Goal: Communication & Community: Participate in discussion

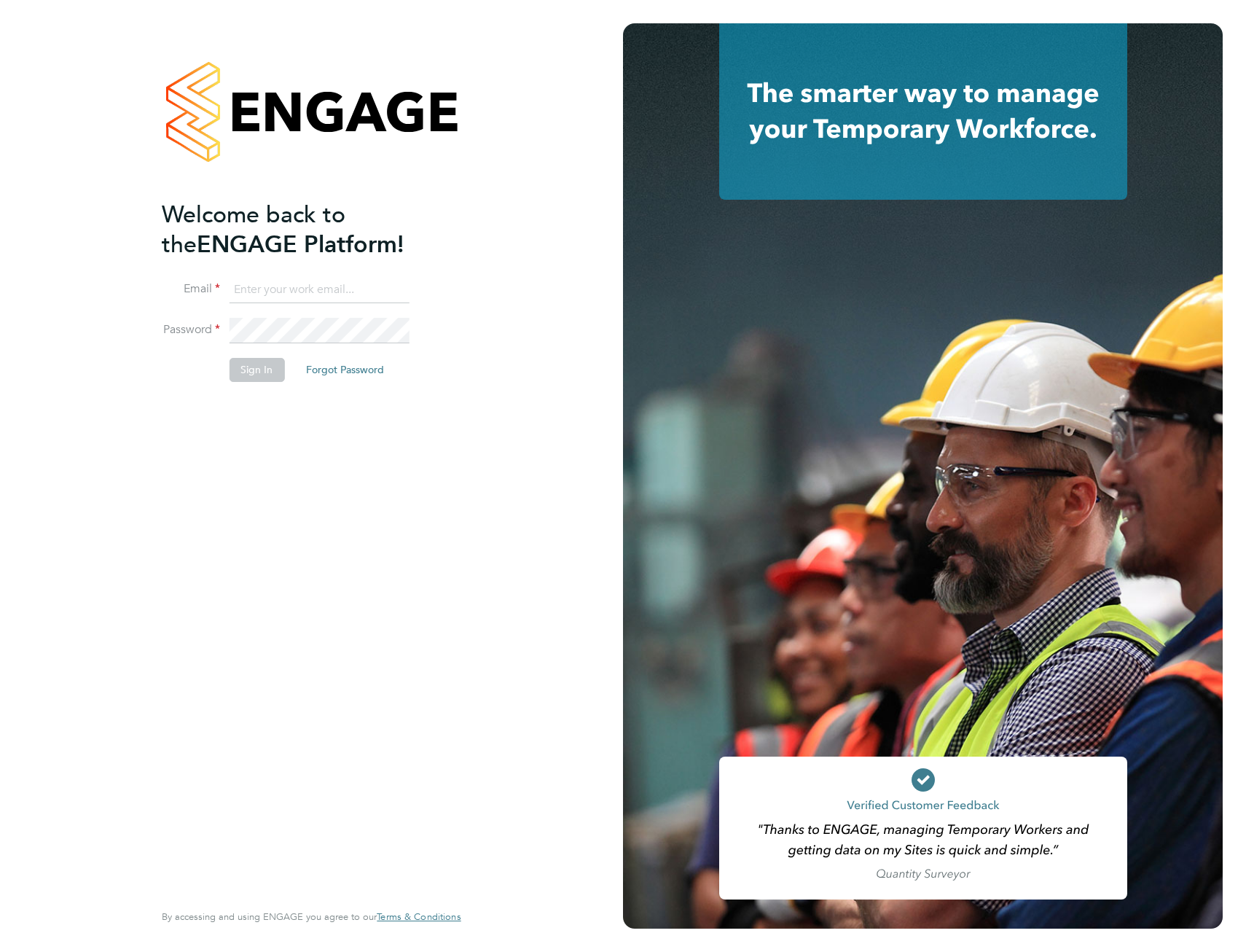
click at [304, 293] on input at bounding box center [318, 289] width 180 height 26
type input "hamza.idris@bgis.com"
click at [276, 363] on button "Sign In" at bounding box center [257, 369] width 56 height 23
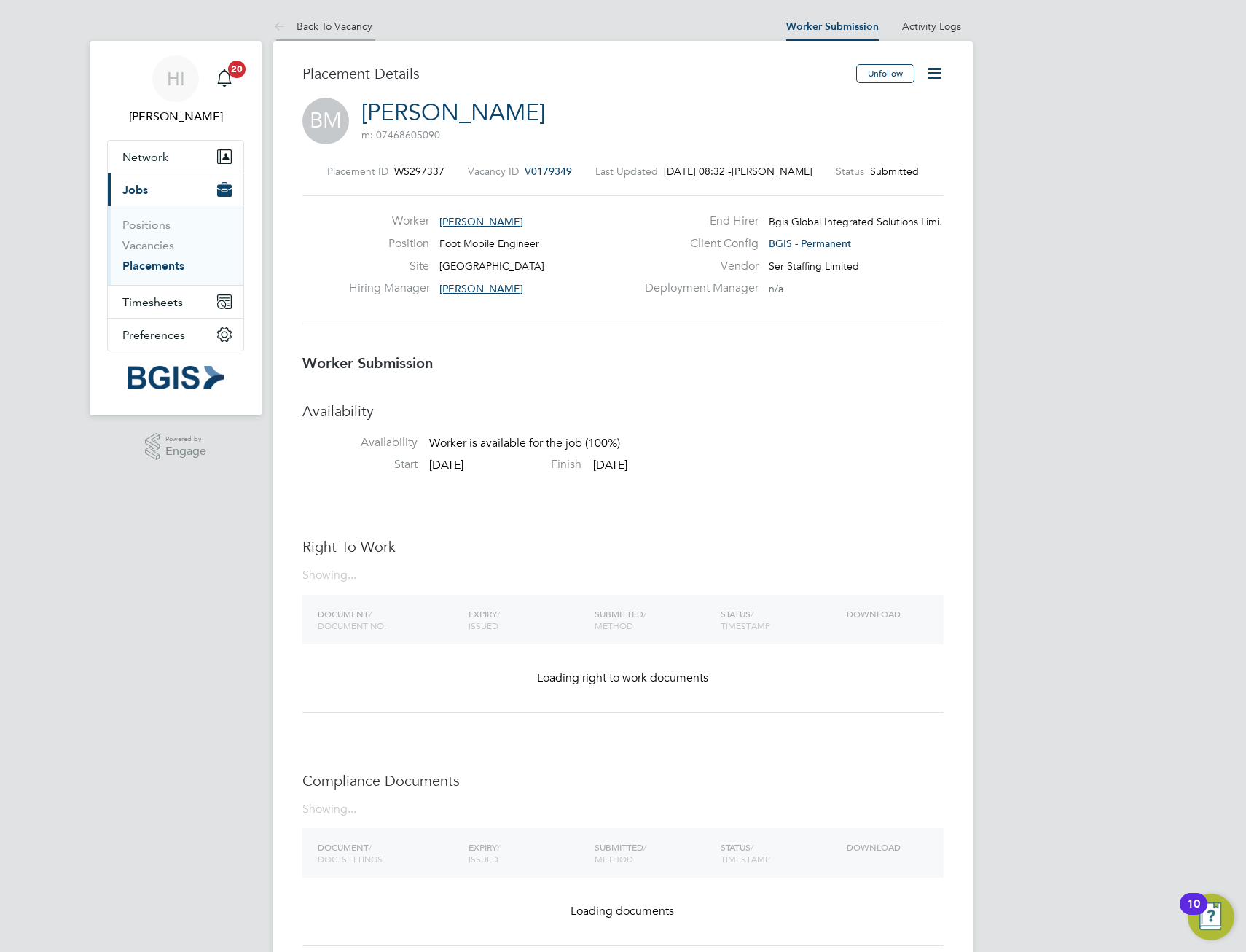
click at [365, 31] on link "Back To Vacancy" at bounding box center [322, 26] width 99 height 13
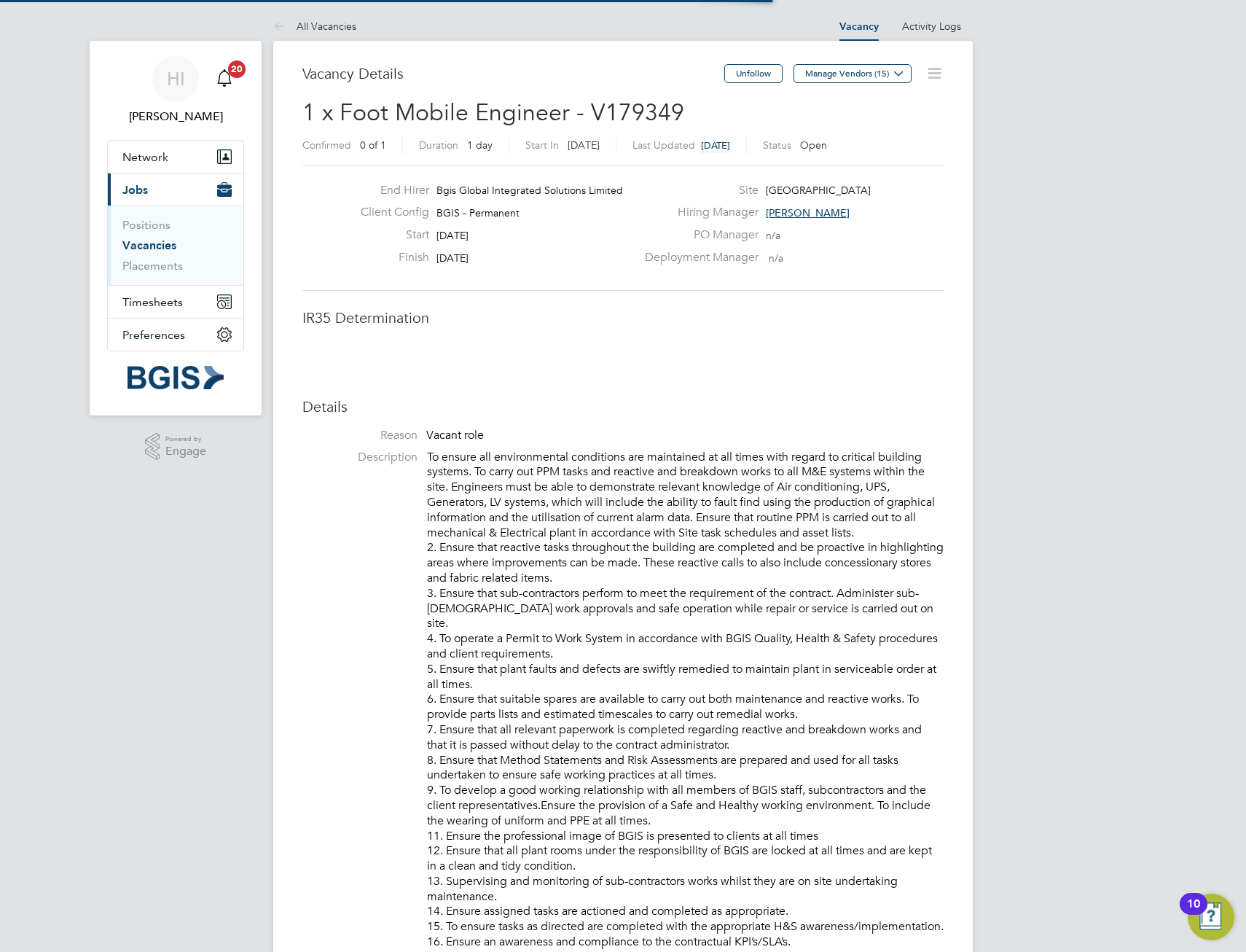
scroll to position [8, 8]
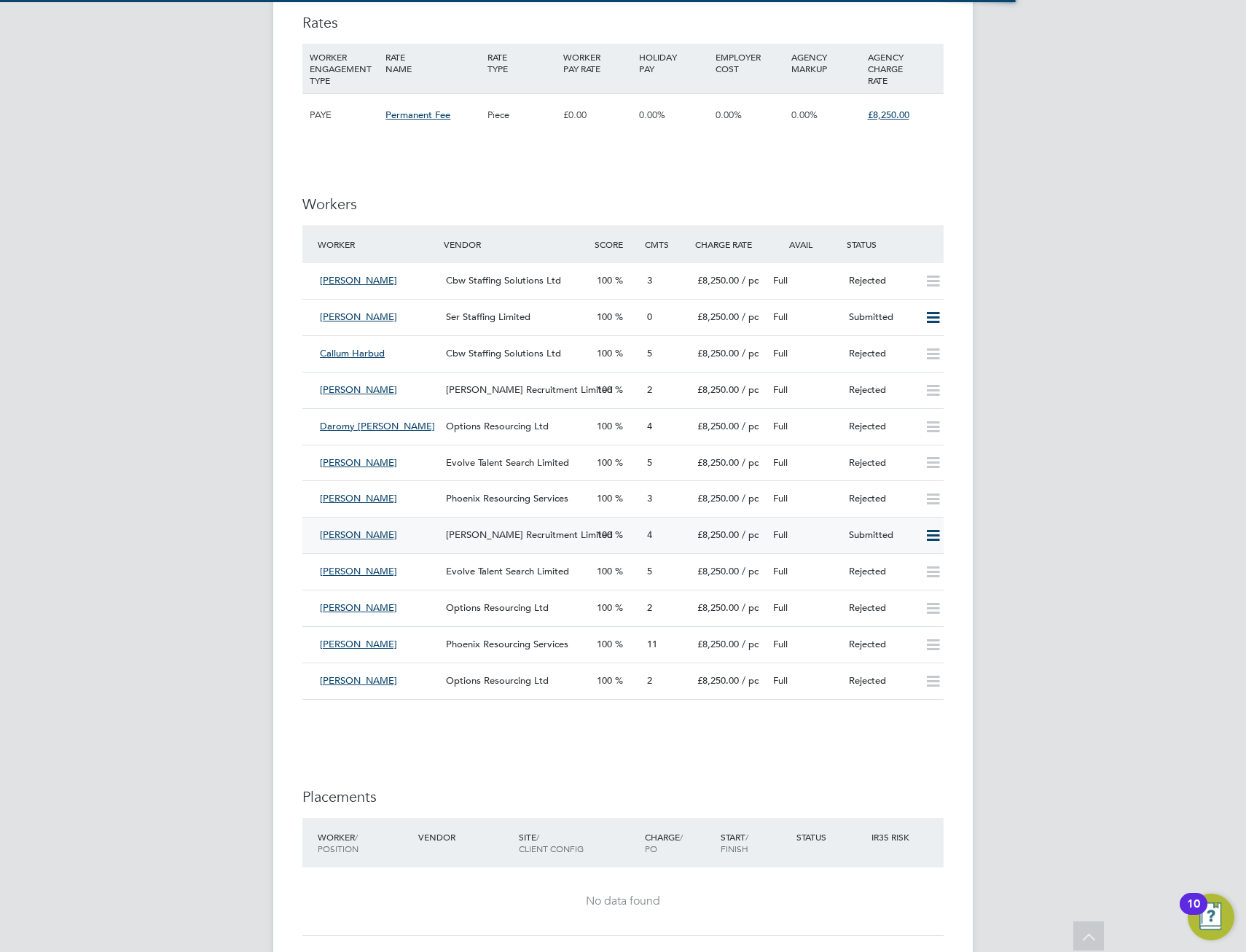
click at [421, 522] on div "[PERSON_NAME] [PERSON_NAME] Recruitment Limited 100 4 £8,250.00 / pc Full Submi…" at bounding box center [623, 535] width 641 height 37
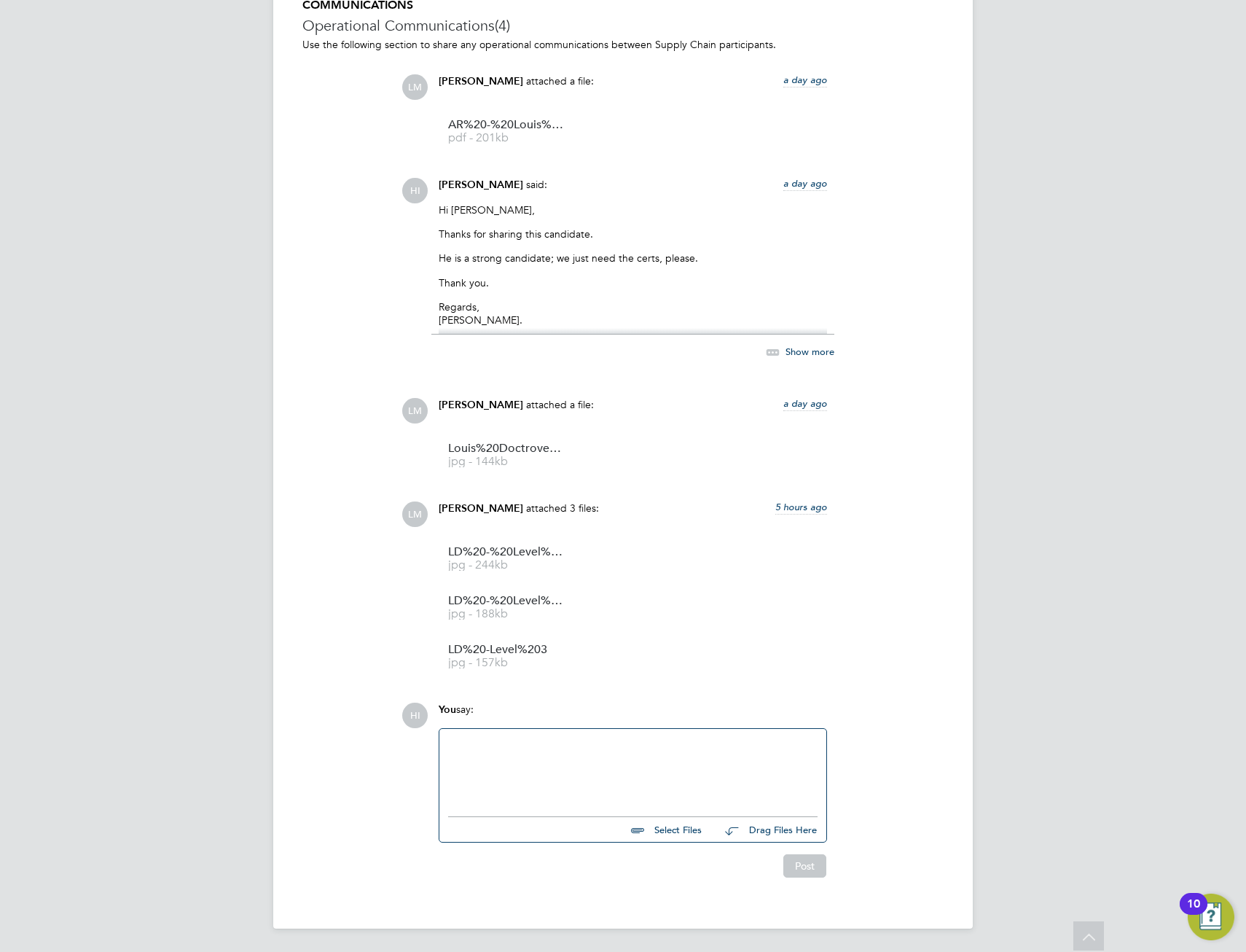
click at [594, 757] on div at bounding box center [633, 768] width 369 height 63
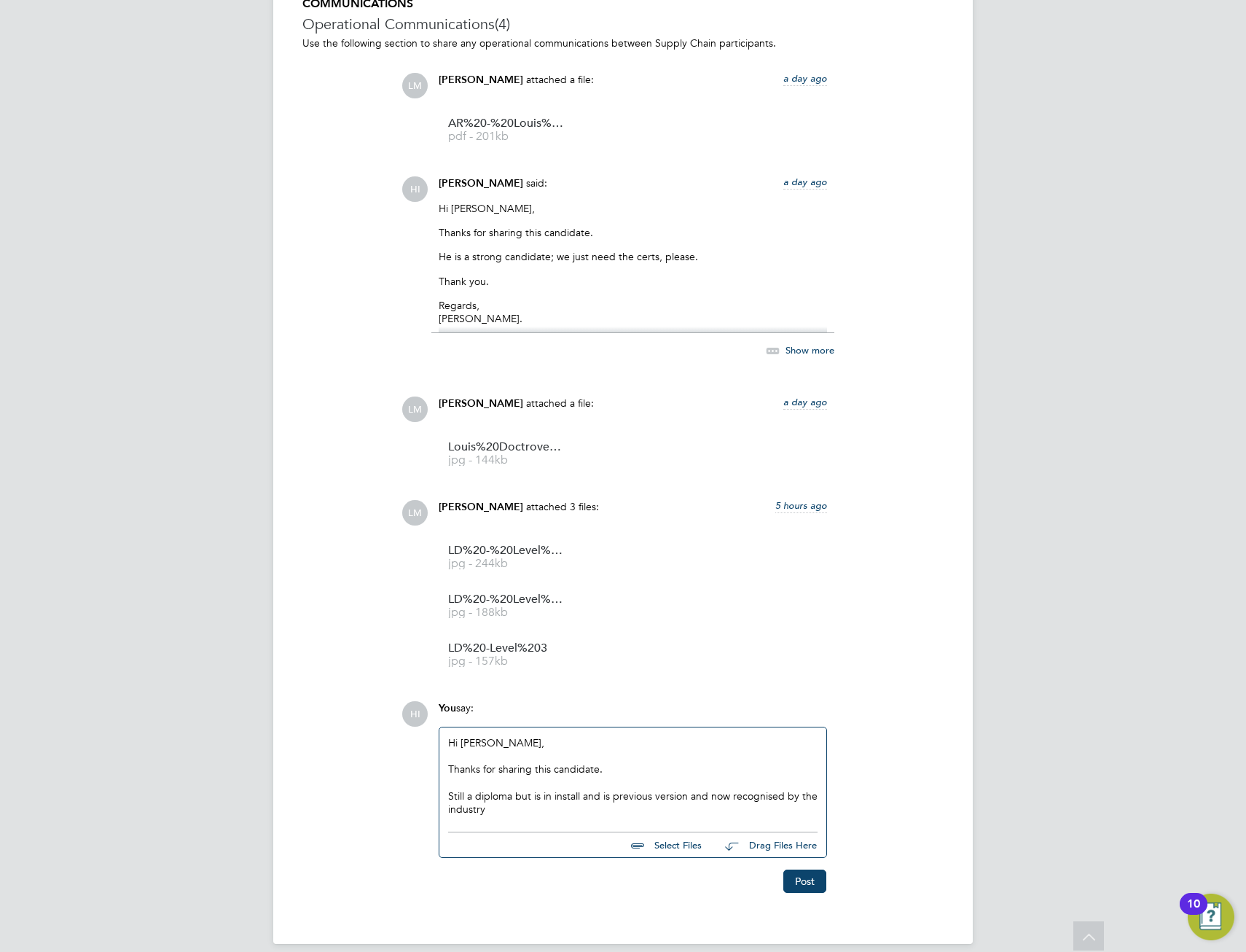
click at [546, 810] on div "Still a diploma but is in install and is previous version and now recognised by…" at bounding box center [633, 802] width 369 height 26
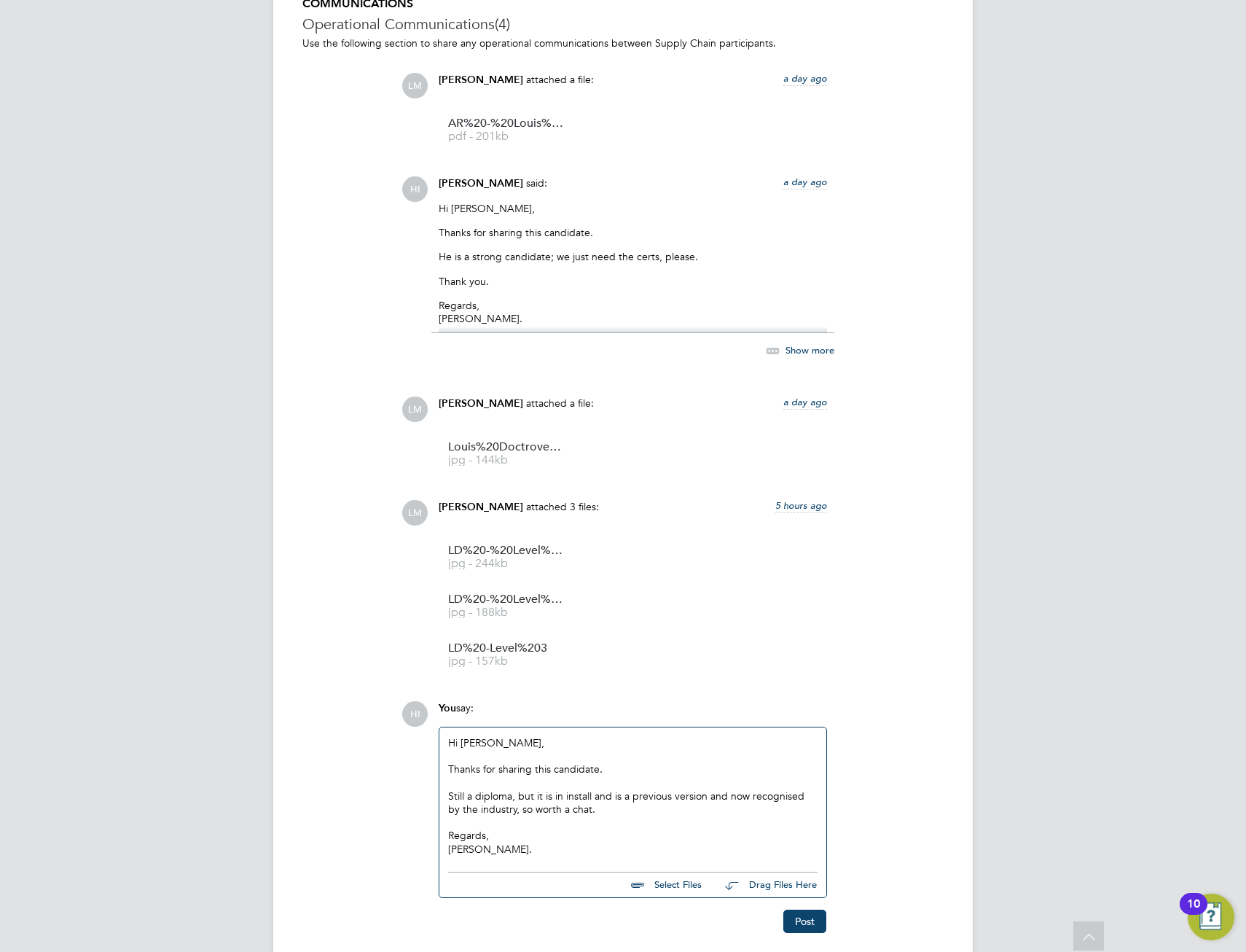
click at [599, 811] on div "Still a diploma, but it is in install and is a previous version and now recogni…" at bounding box center [633, 802] width 369 height 26
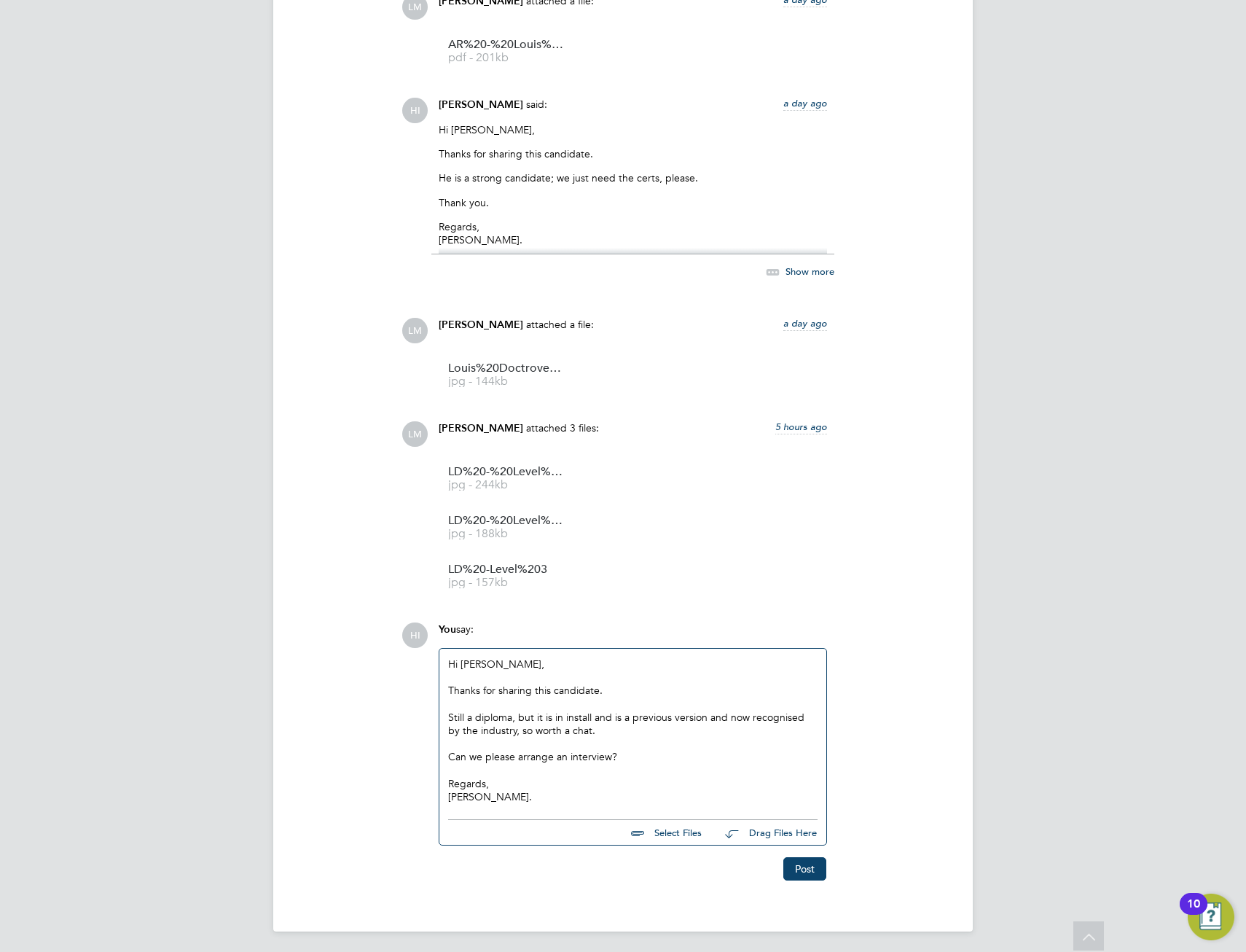
scroll to position [1478, 0]
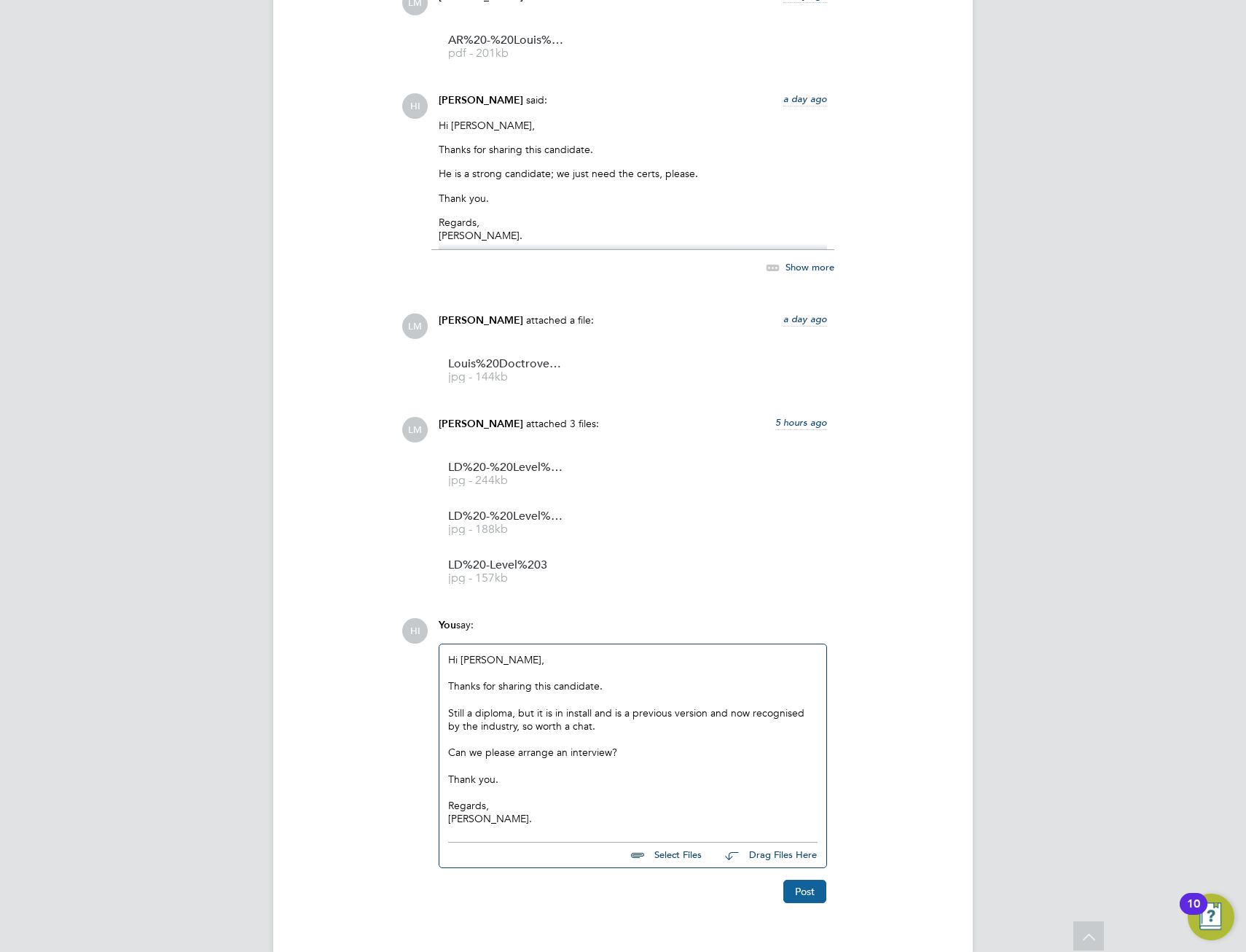
click at [811, 887] on button "Post" at bounding box center [805, 891] width 43 height 23
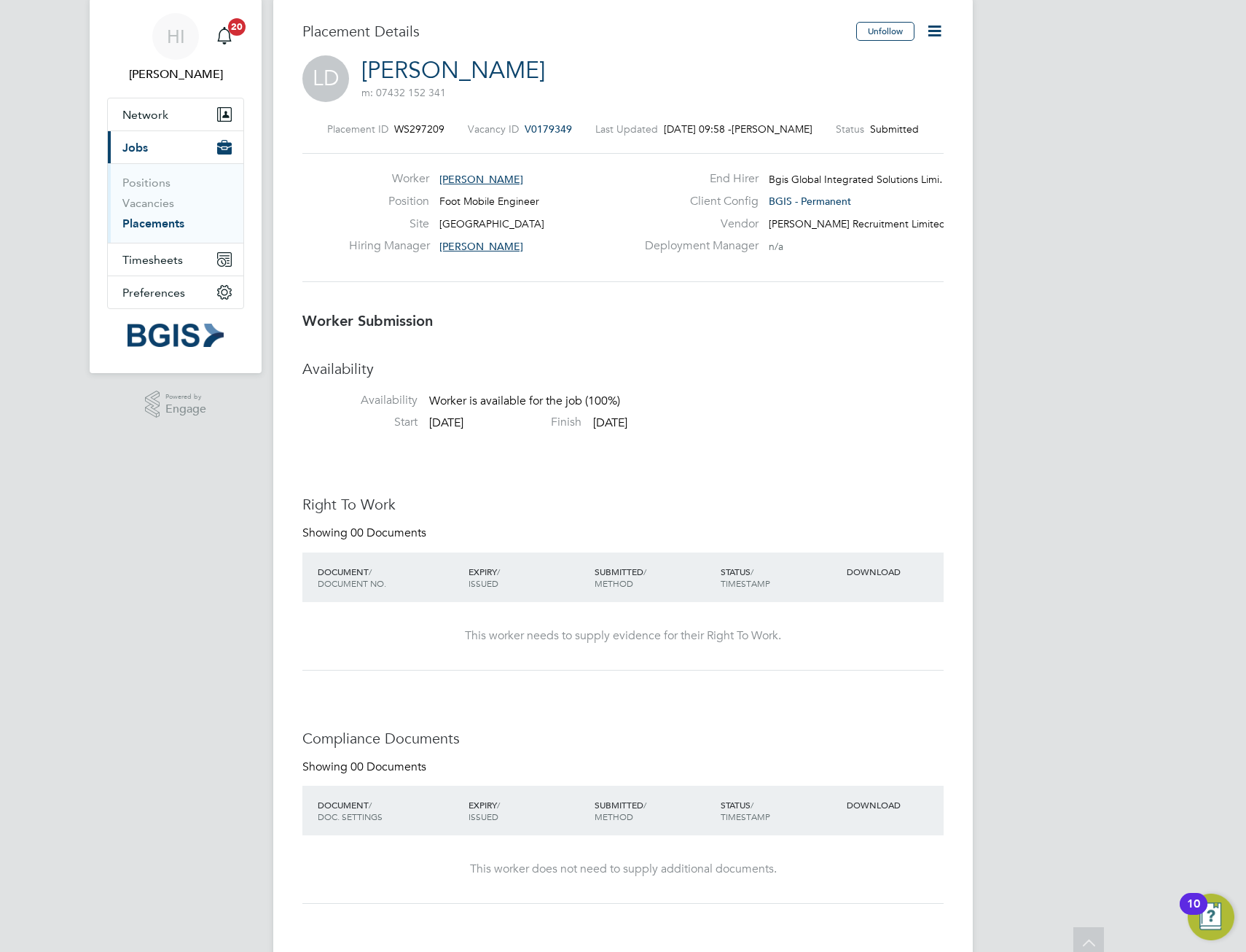
scroll to position [0, 0]
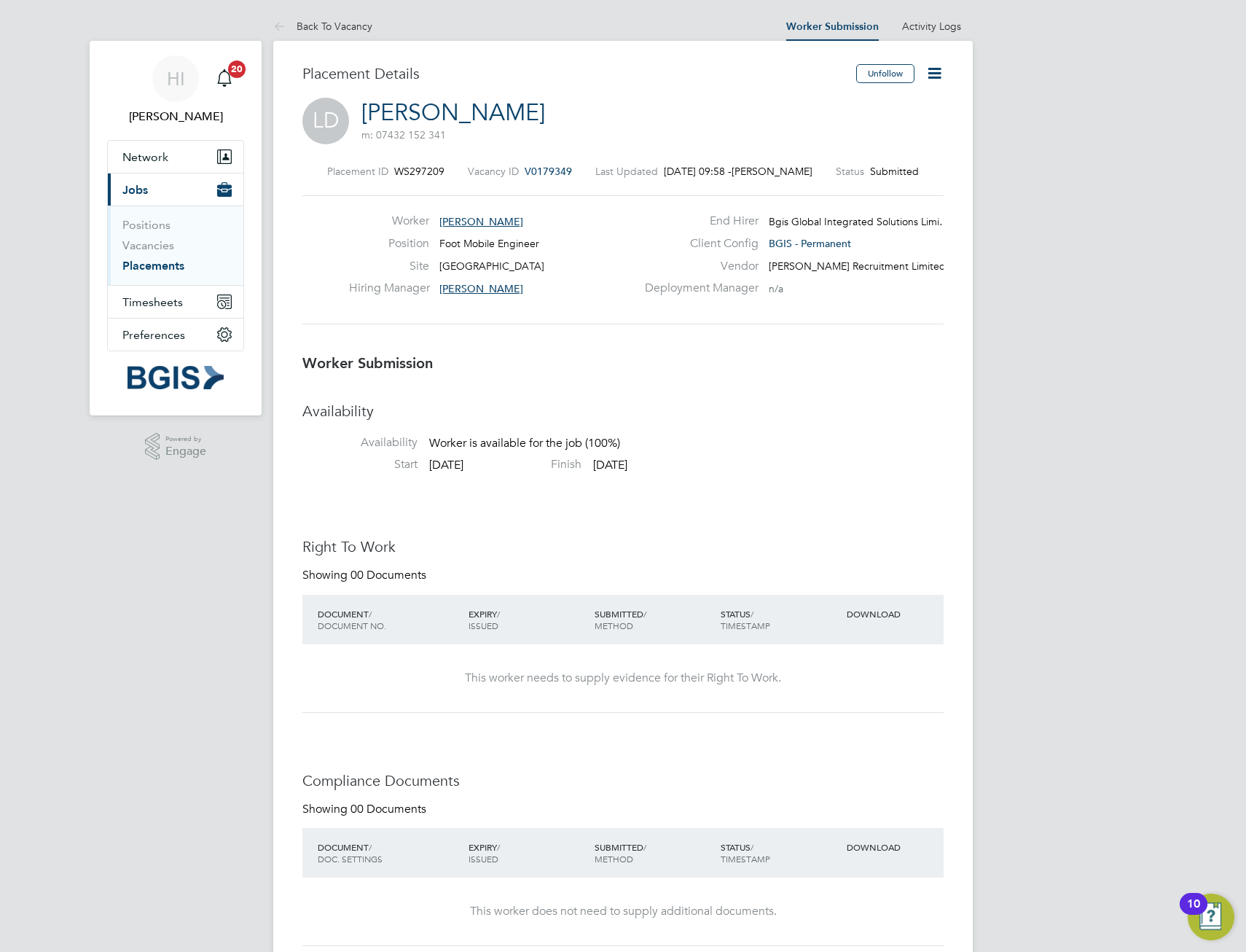
click at [940, 77] on icon at bounding box center [934, 73] width 18 height 18
click at [347, 22] on link "Back To Vacancy" at bounding box center [322, 26] width 99 height 13
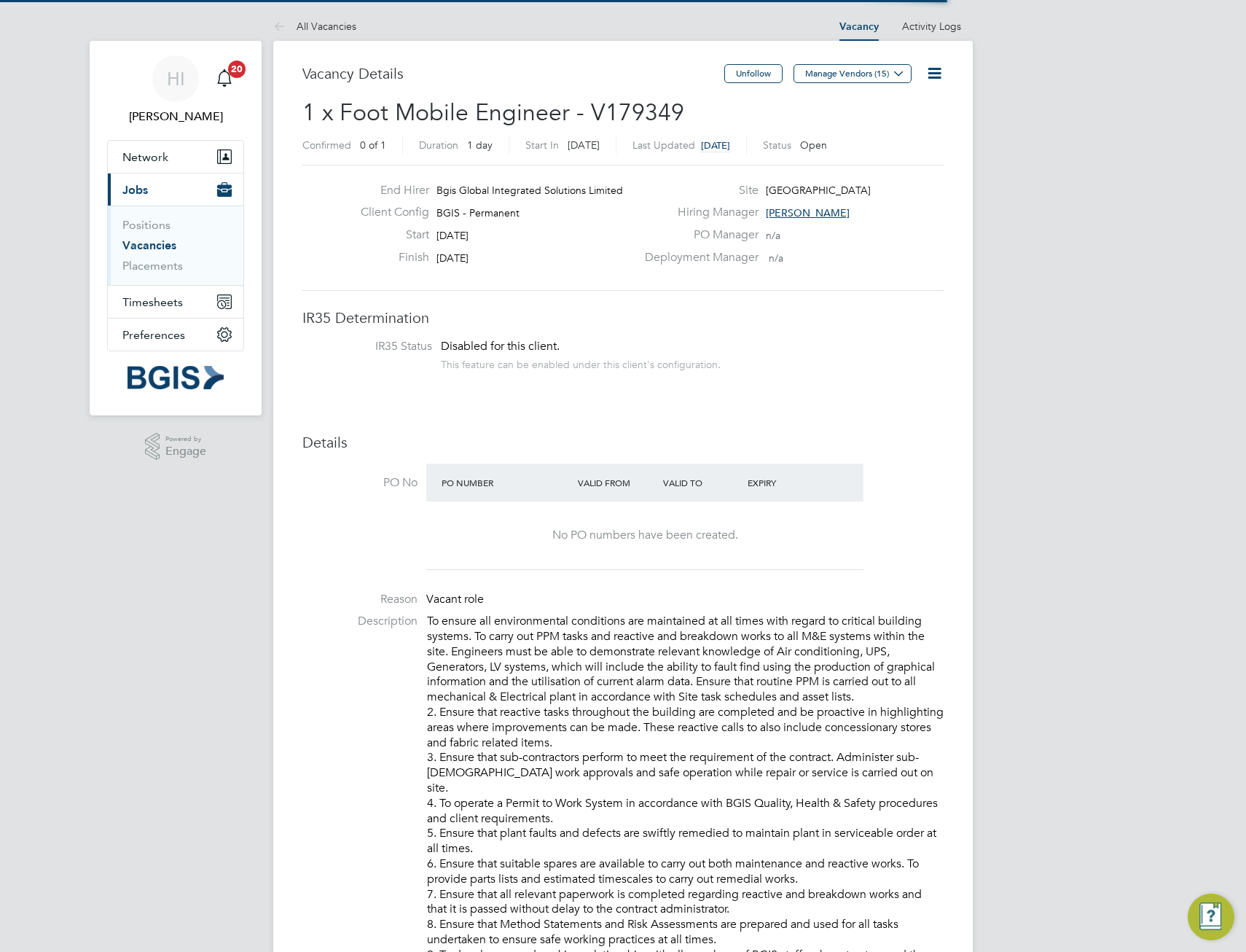
scroll to position [25, 127]
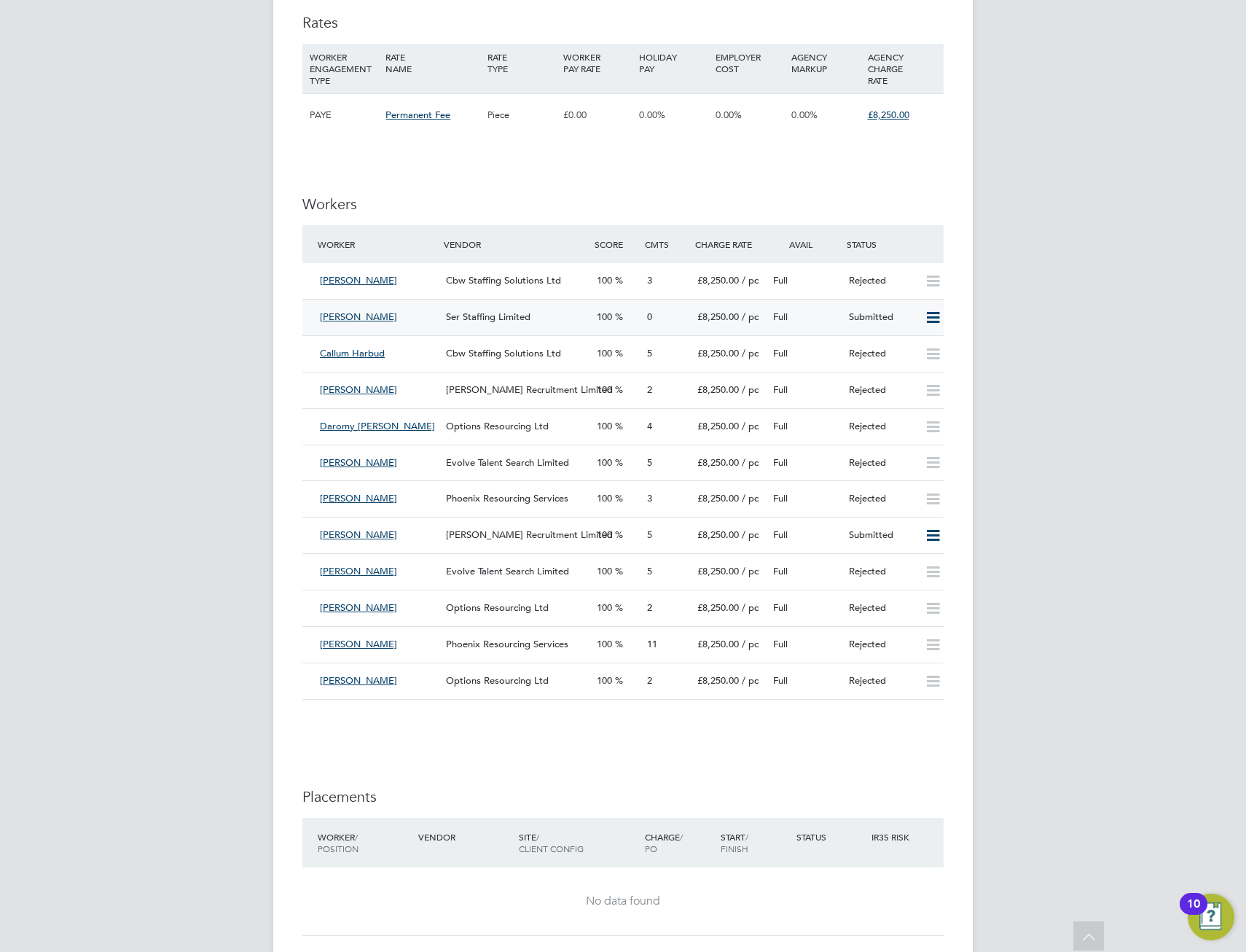
click at [424, 312] on div "[PERSON_NAME]" at bounding box center [377, 317] width 126 height 24
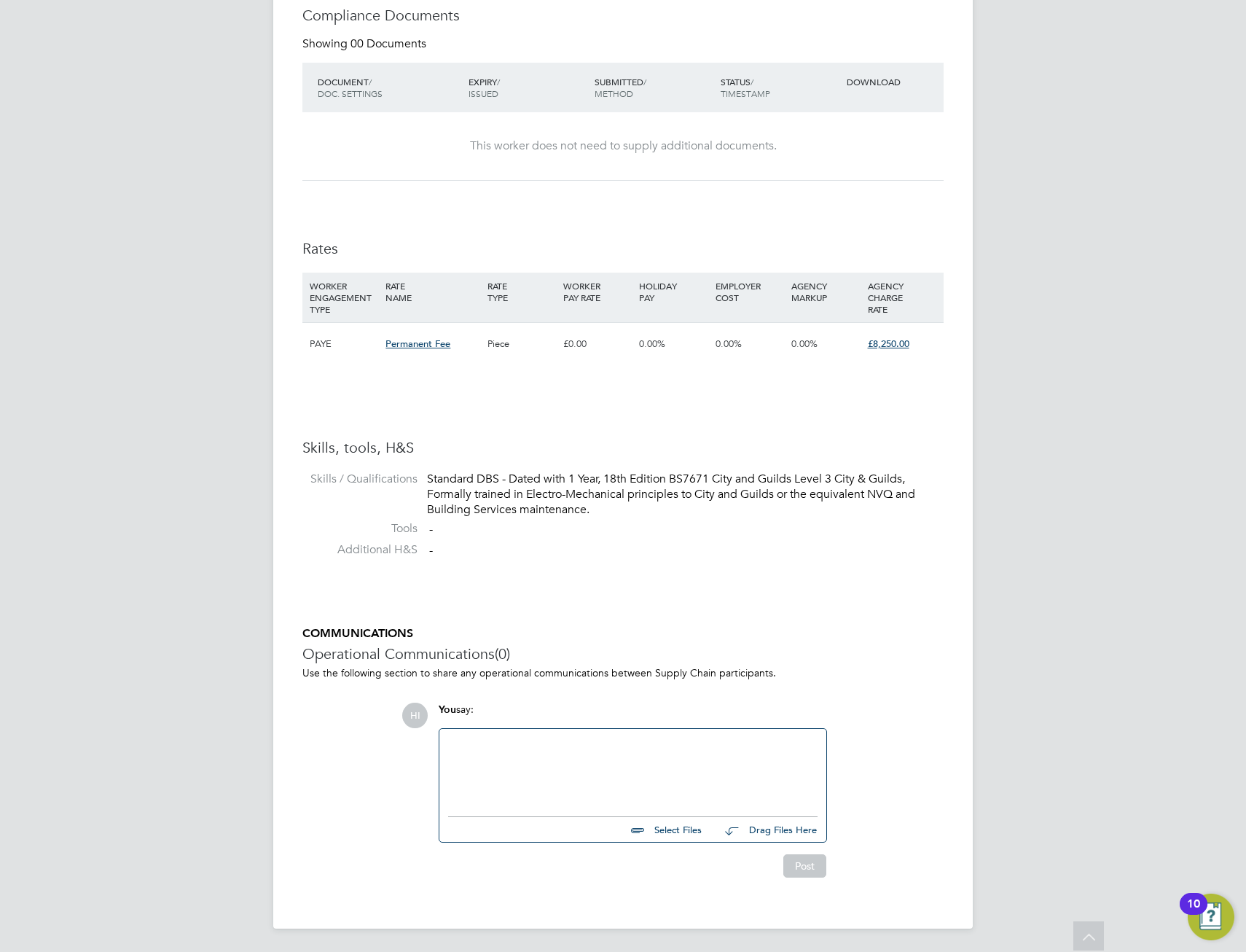
click at [509, 784] on div at bounding box center [633, 768] width 369 height 63
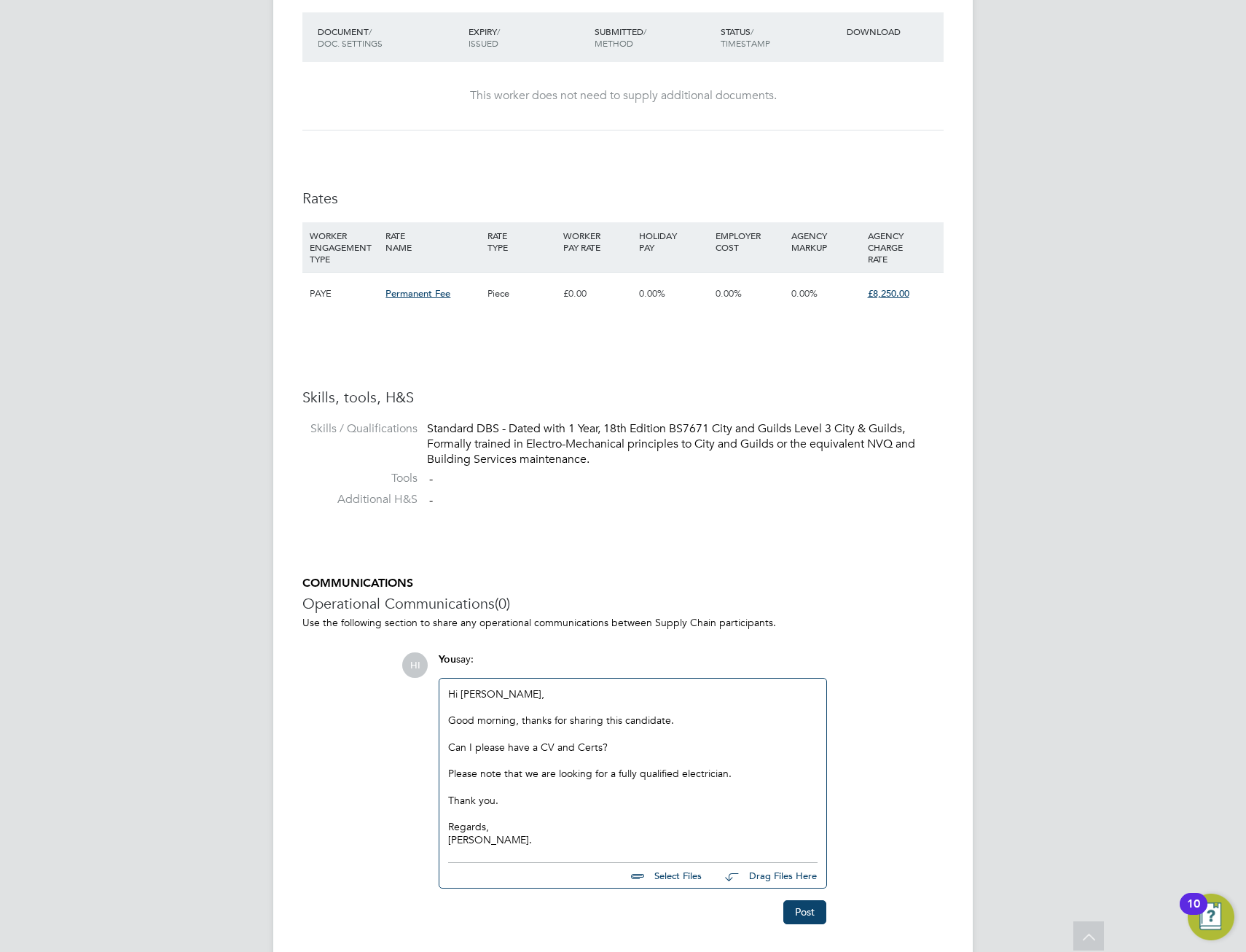
scroll to position [864, 0]
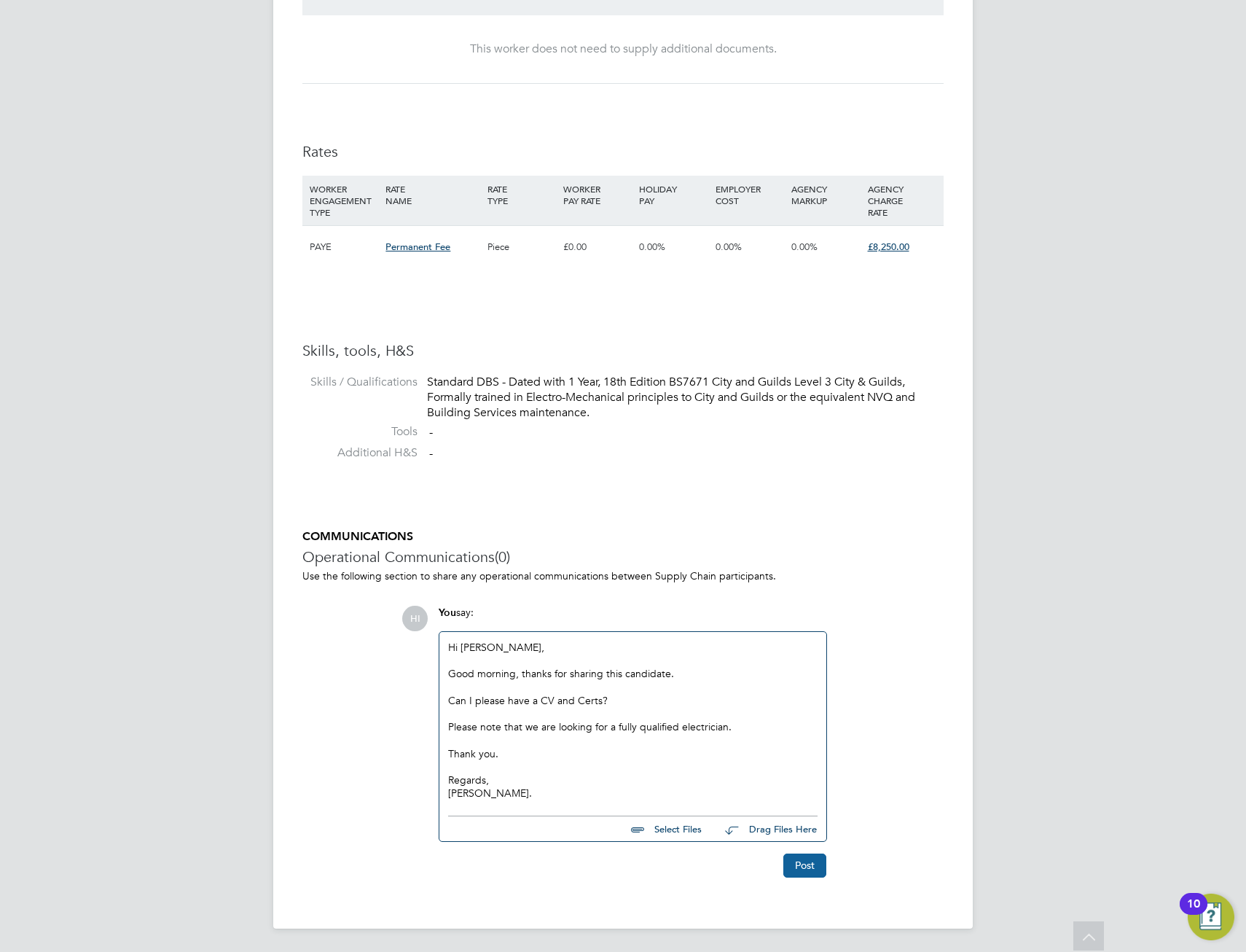
click at [796, 861] on button "Post" at bounding box center [805, 864] width 43 height 23
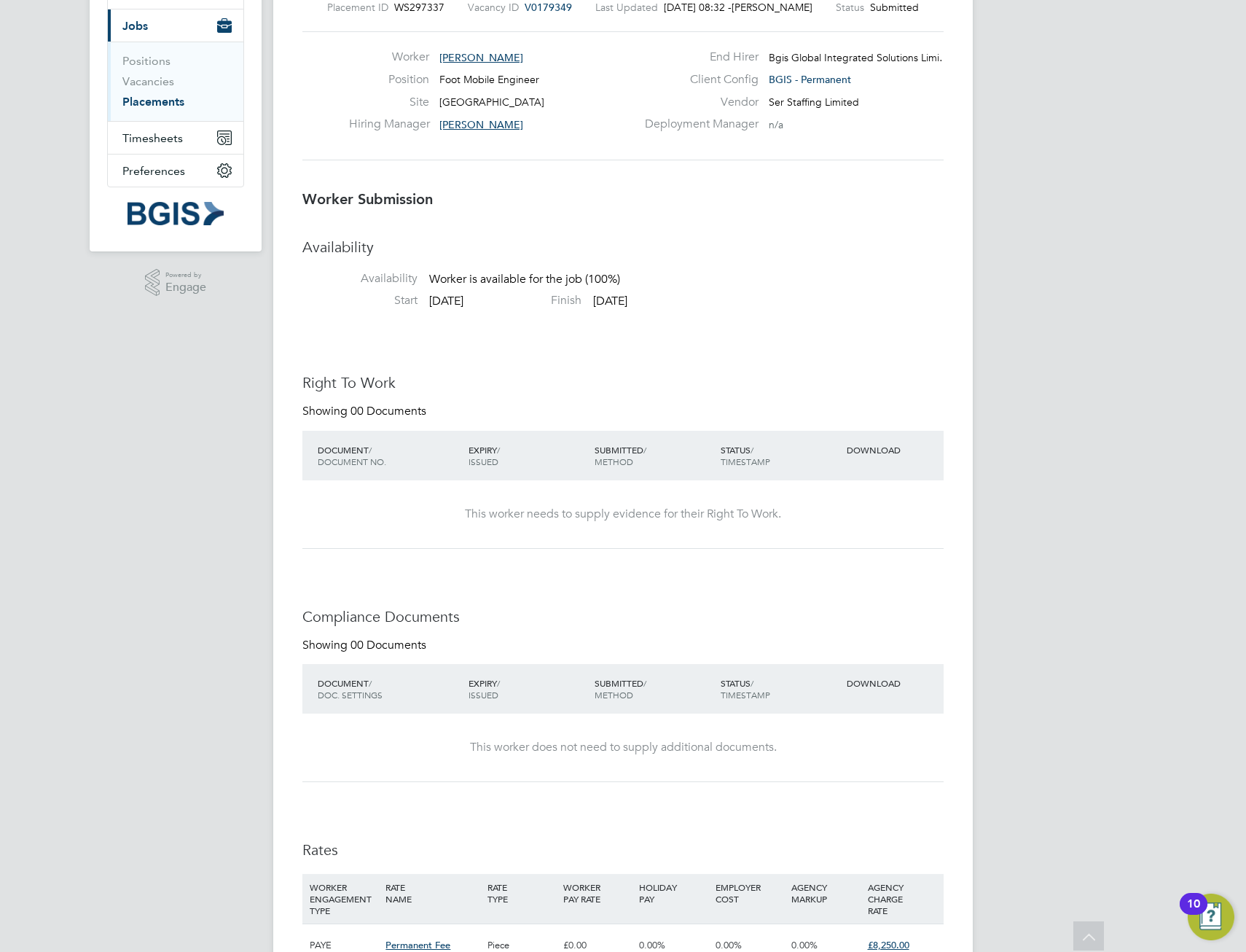
scroll to position [0, 0]
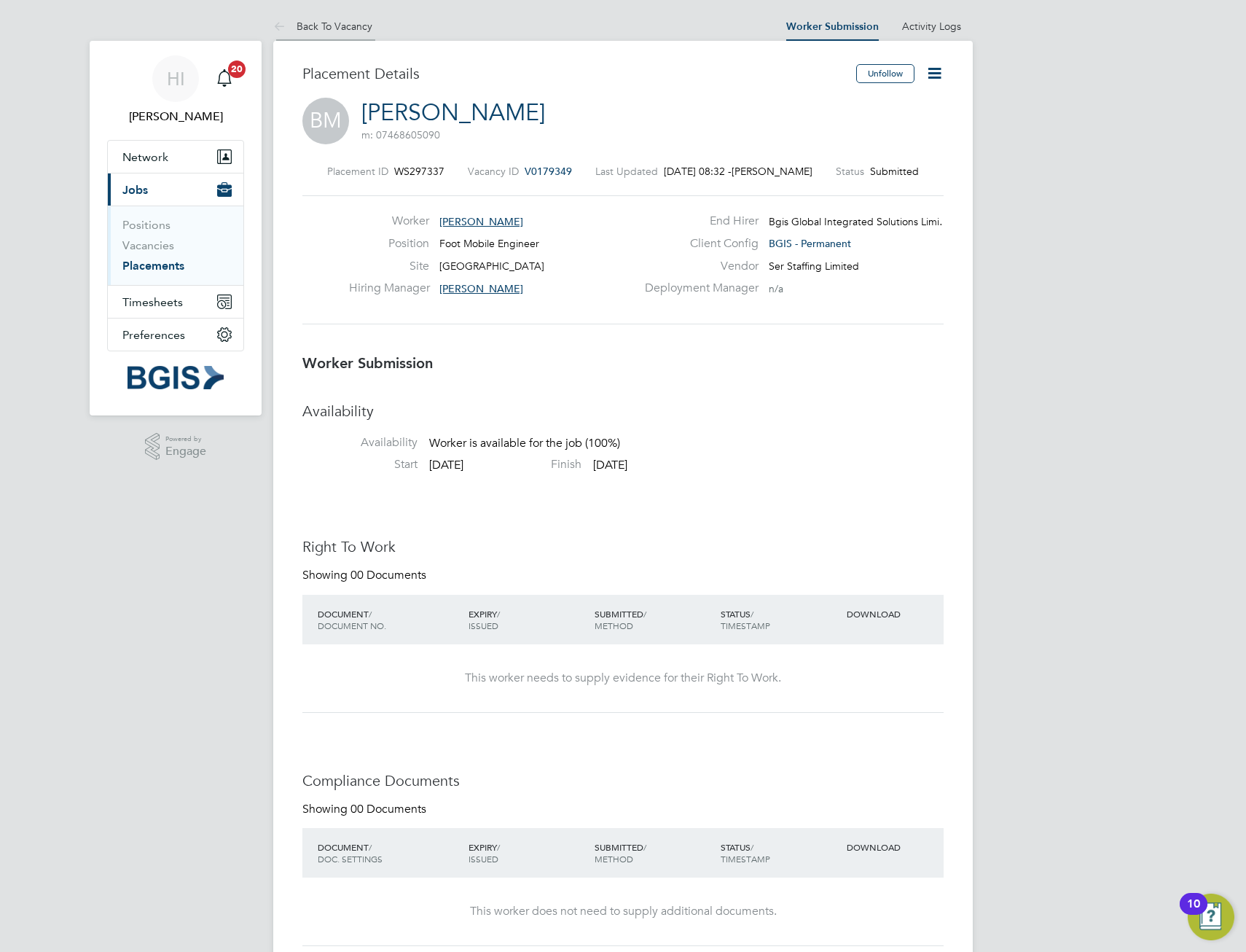
click at [334, 32] on link "Back To Vacancy" at bounding box center [322, 26] width 99 height 13
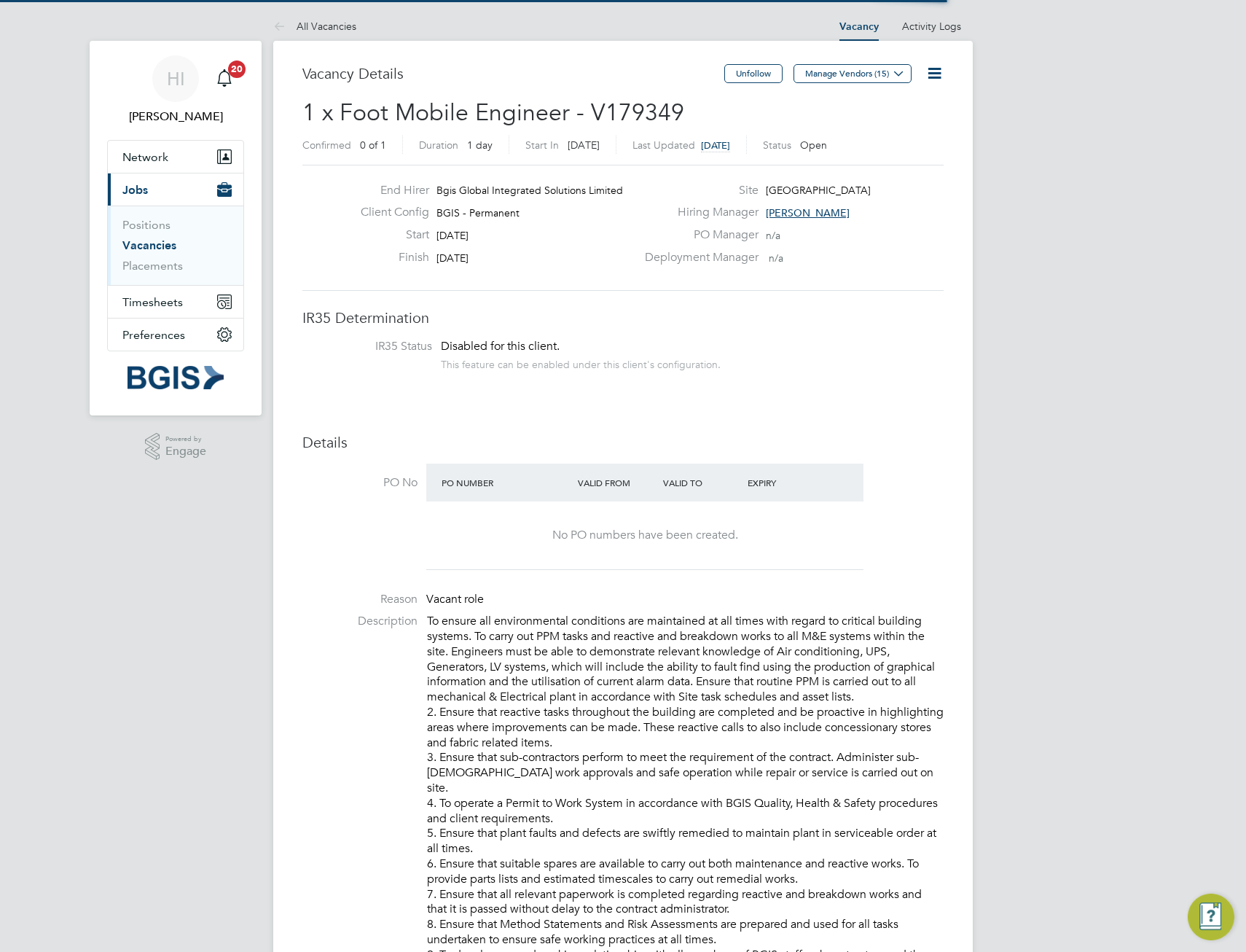
scroll to position [25, 127]
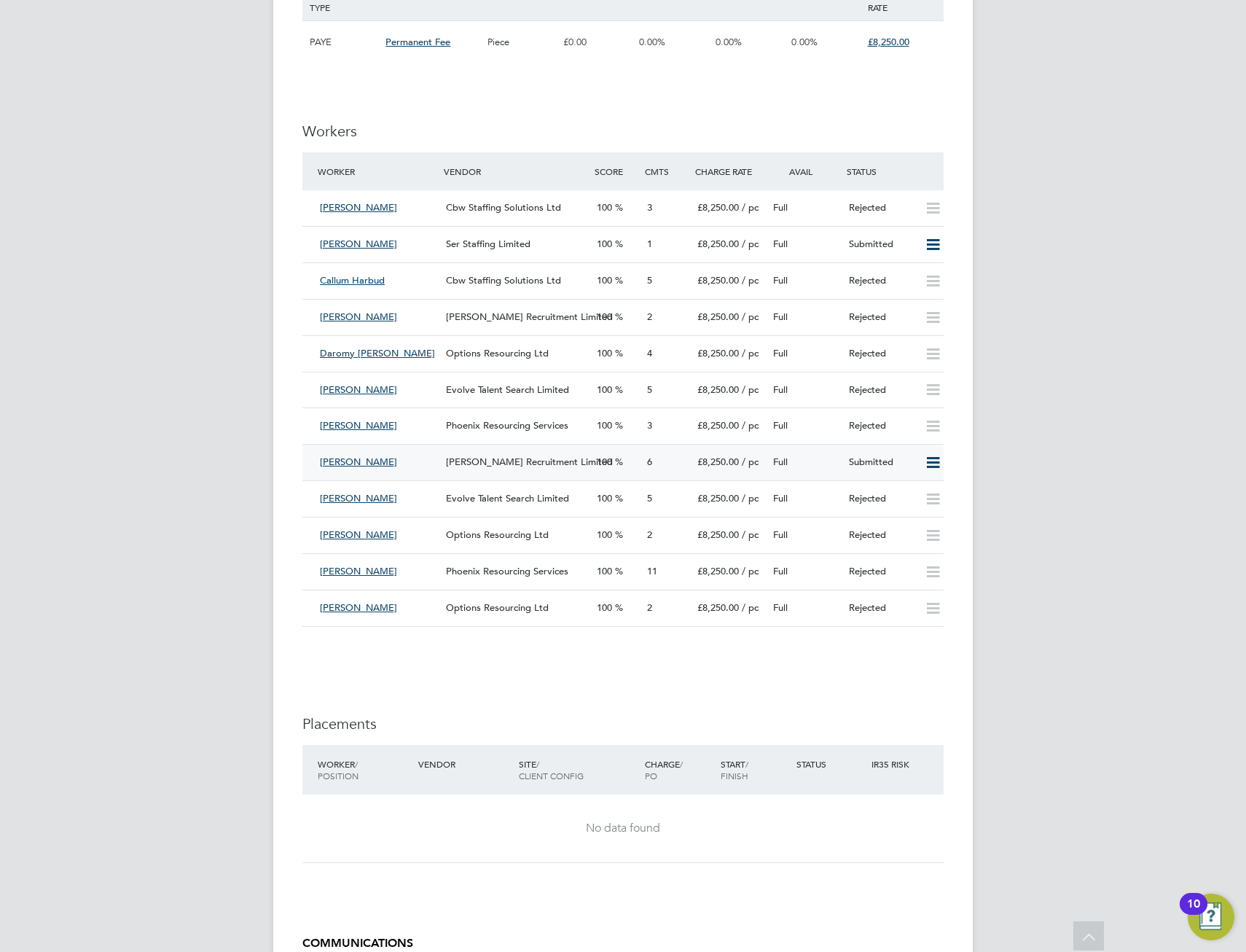
click at [396, 460] on div "[PERSON_NAME]" at bounding box center [377, 462] width 126 height 24
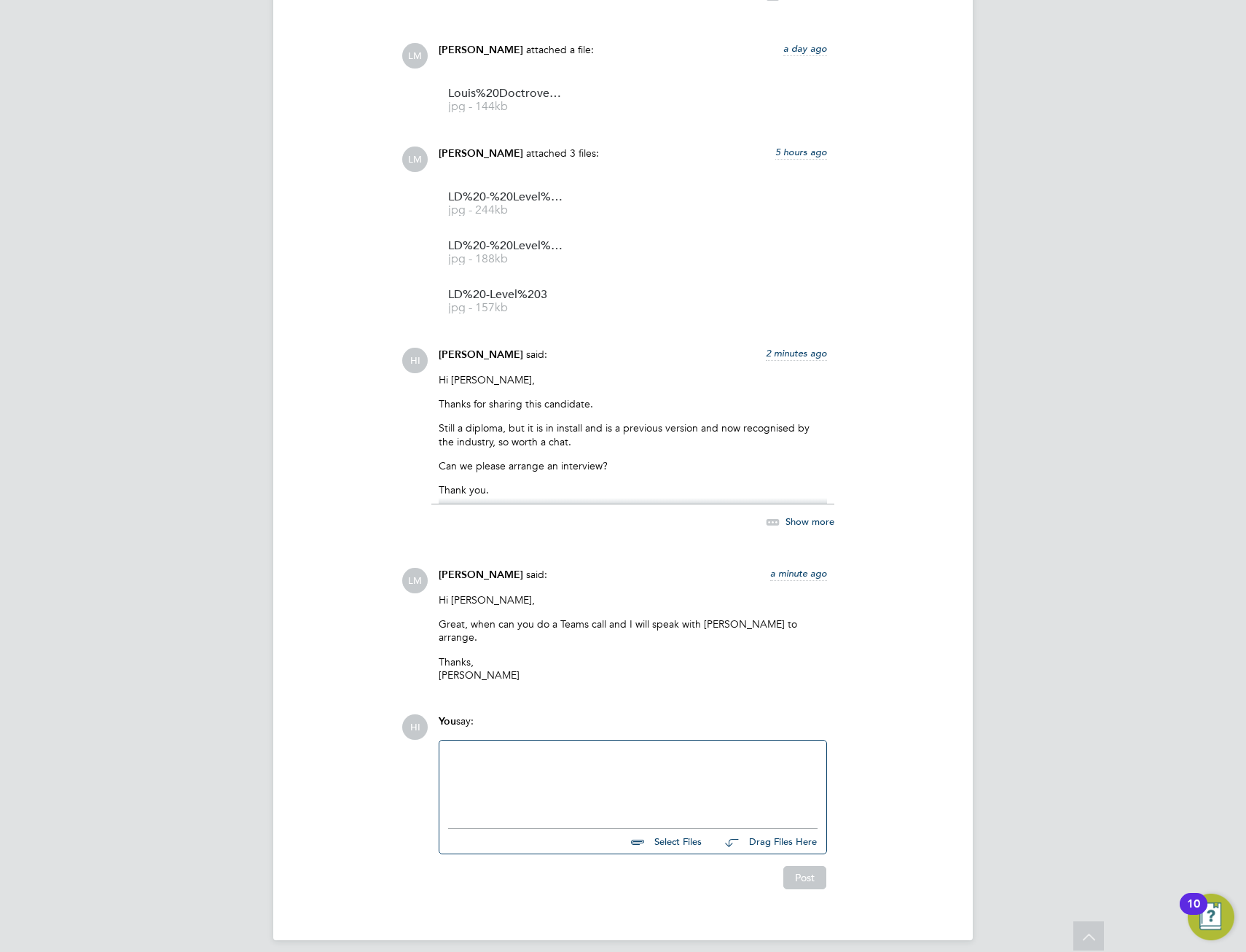
click at [575, 777] on div at bounding box center [633, 780] width 369 height 63
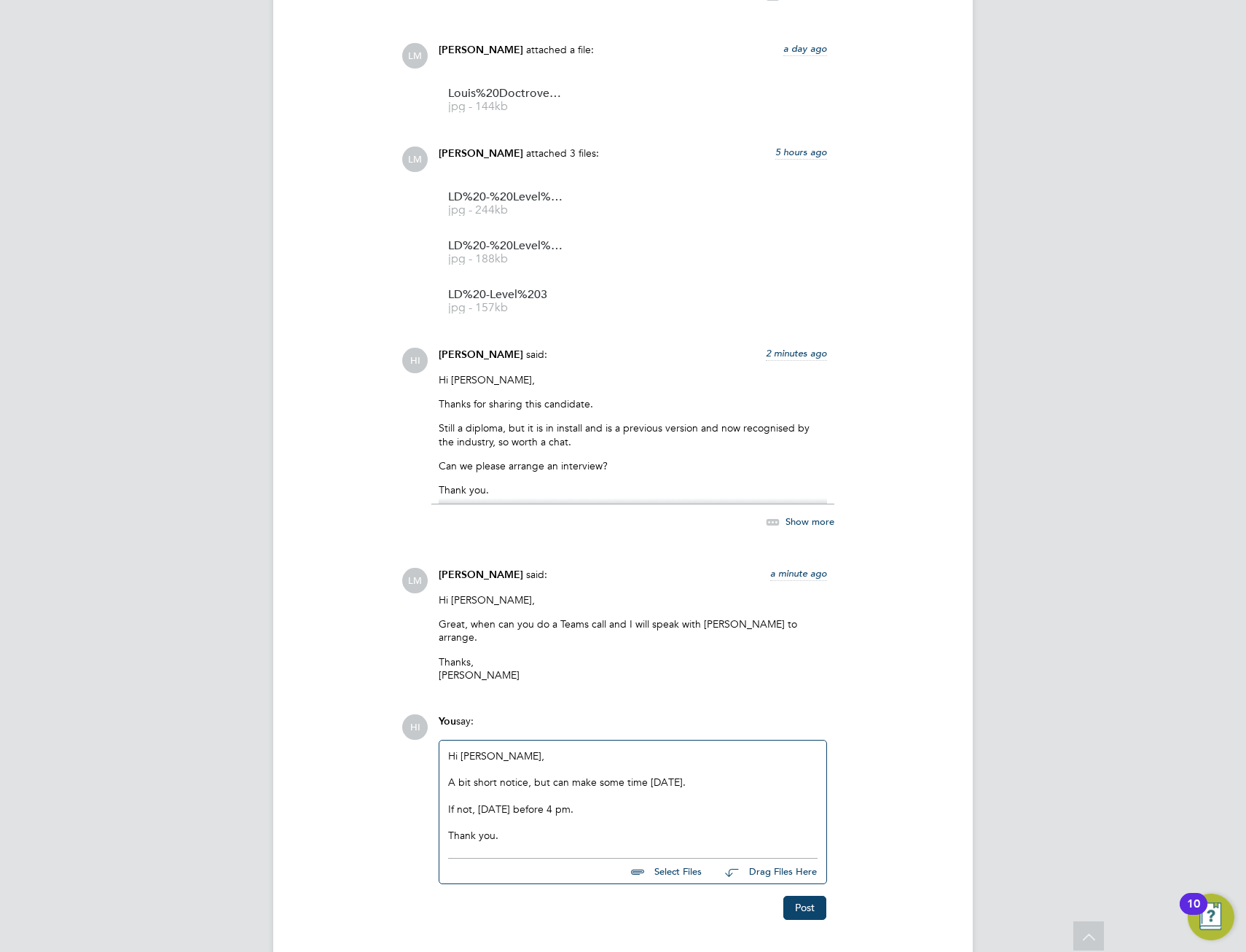
click at [665, 802] on div "If not, [DATE] before 4 pm." at bounding box center [633, 809] width 369 height 13
click at [806, 895] on button "Post" at bounding box center [805, 907] width 43 height 23
